Goal: Find specific page/section: Find specific page/section

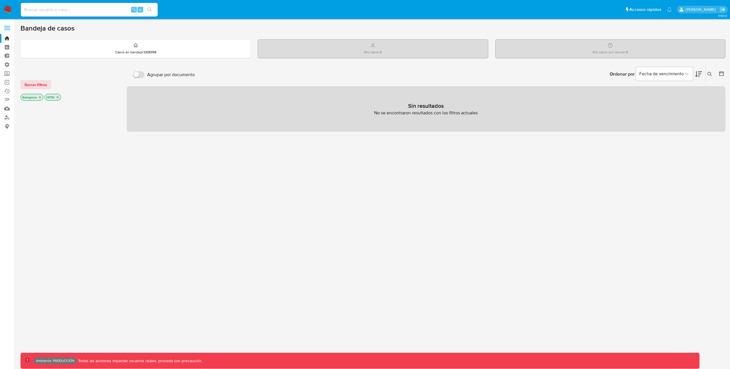
click at [62, 7] on input at bounding box center [89, 9] width 137 height 7
click at [115, 10] on input at bounding box center [89, 9] width 137 height 7
type input "bologninofer"
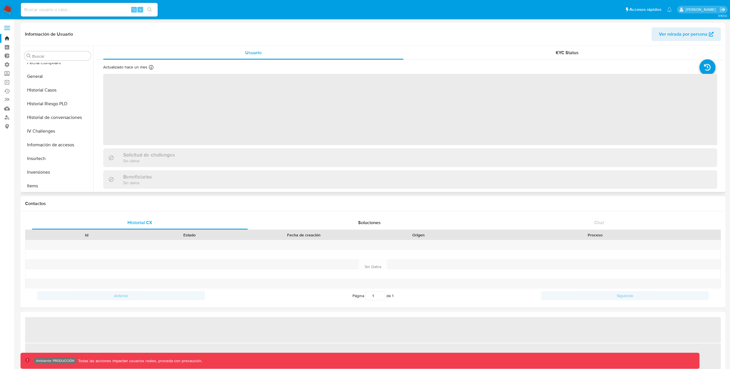
scroll to position [212, 0]
click at [40, 90] on button "Historial Casos" at bounding box center [55, 91] width 67 height 14
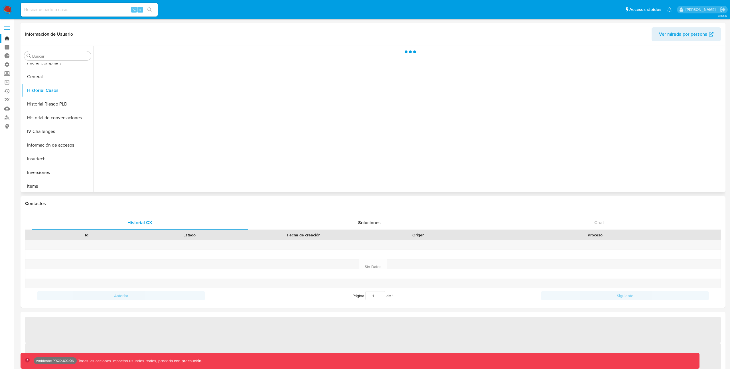
select select "10"
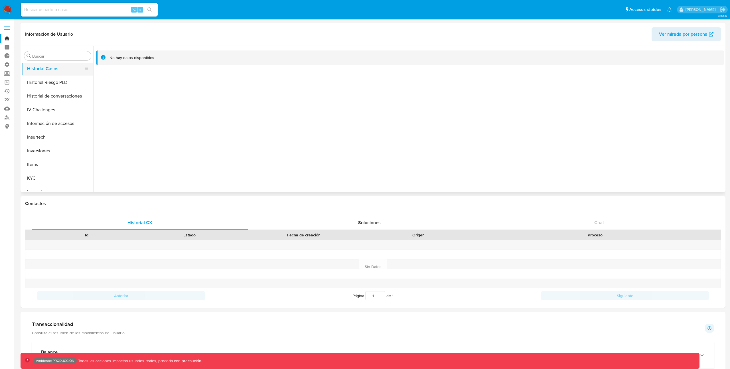
scroll to position [235, 0]
